Goal: Find specific page/section: Find specific page/section

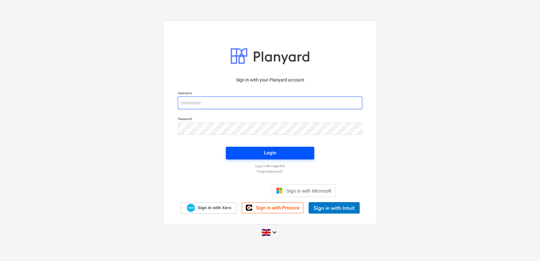
type input "[PERSON_NAME][EMAIL_ADDRESS][PERSON_NAME][DOMAIN_NAME]"
click at [286, 157] on span "Login" at bounding box center [269, 153] width 73 height 8
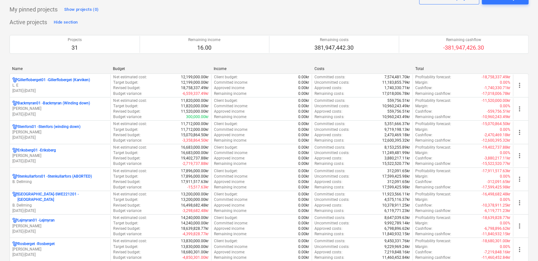
scroll to position [17, 0]
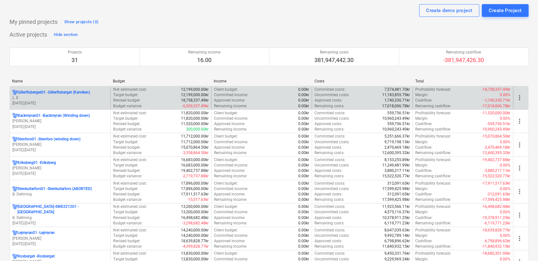
click at [48, 100] on p "L. E" at bounding box center [59, 97] width 95 height 5
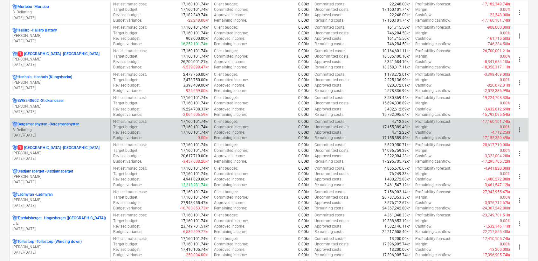
scroll to position [512, 0]
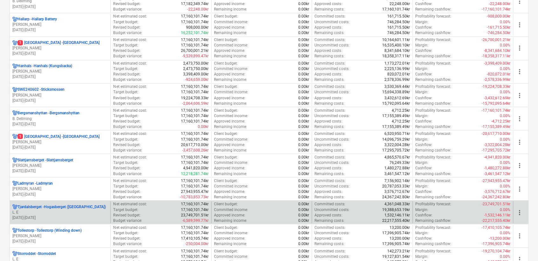
click at [47, 206] on p "Tjardalsberget - [GEOGRAPHIC_DATA] ([GEOGRAPHIC_DATA])" at bounding box center [61, 206] width 88 height 5
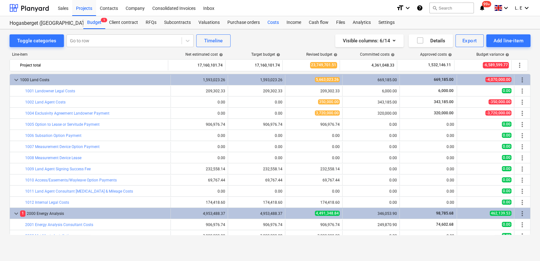
click at [268, 21] on div "Costs" at bounding box center [273, 22] width 19 height 13
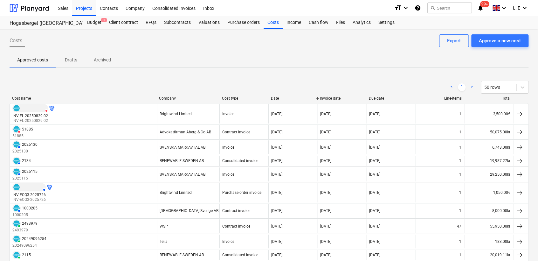
click at [166, 98] on div "Company" at bounding box center [188, 98] width 58 height 4
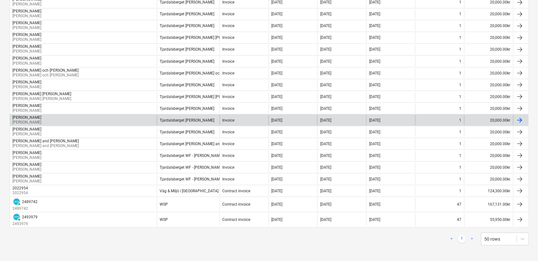
scroll to position [508, 0]
